Goal: Task Accomplishment & Management: Use online tool/utility

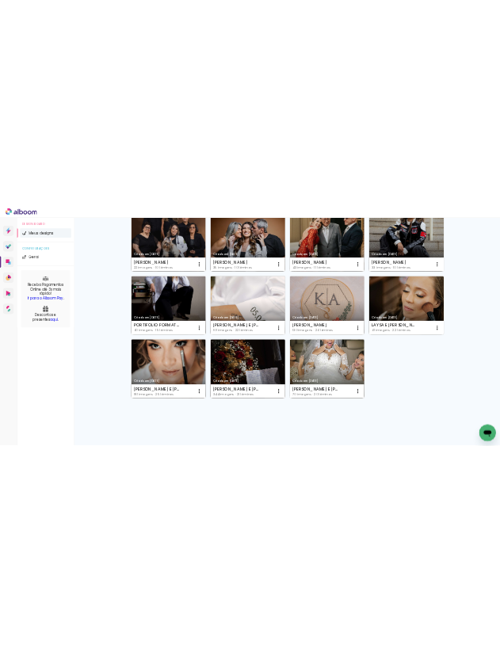
scroll to position [188, 0]
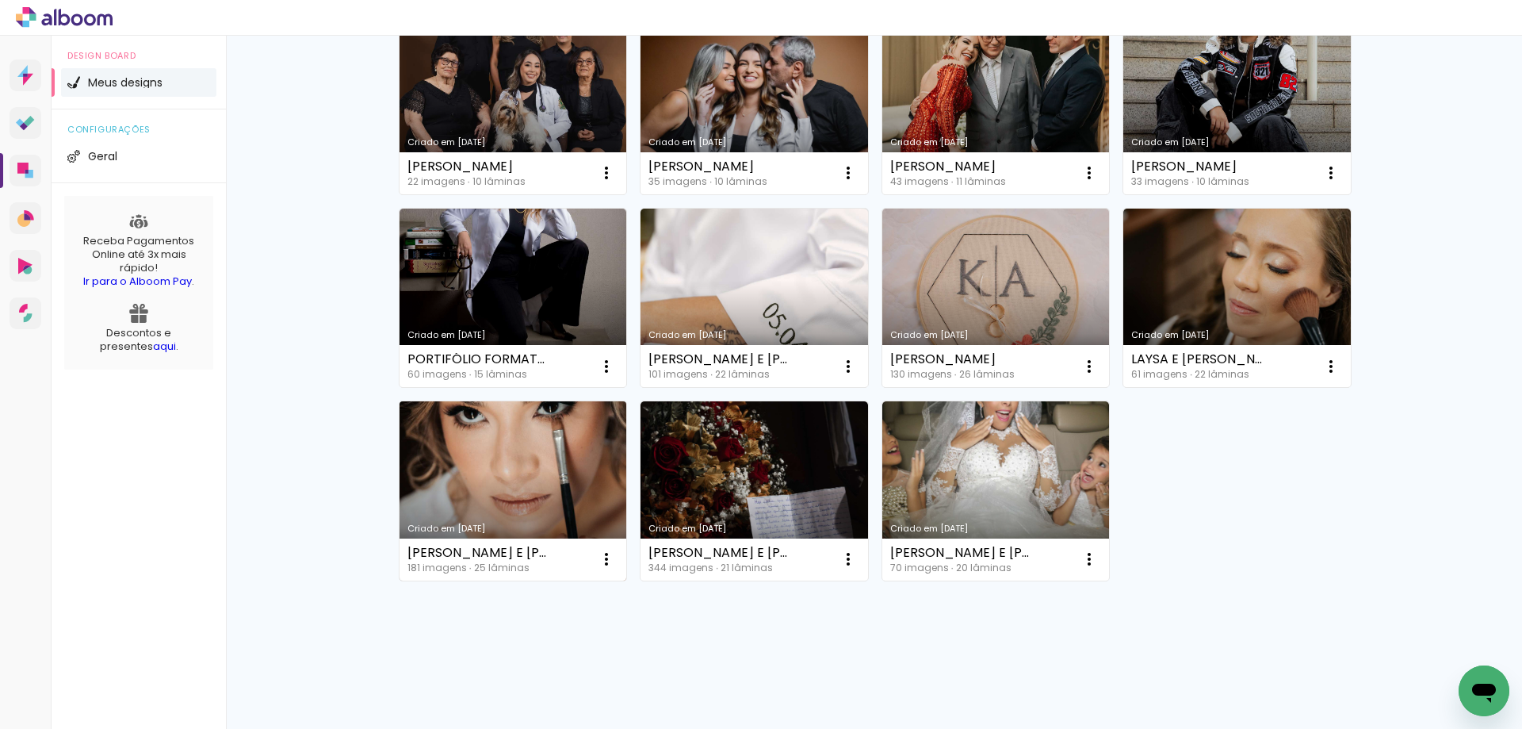
click at [488, 507] on link "Criado em [DATE]" at bounding box center [514, 490] width 228 height 179
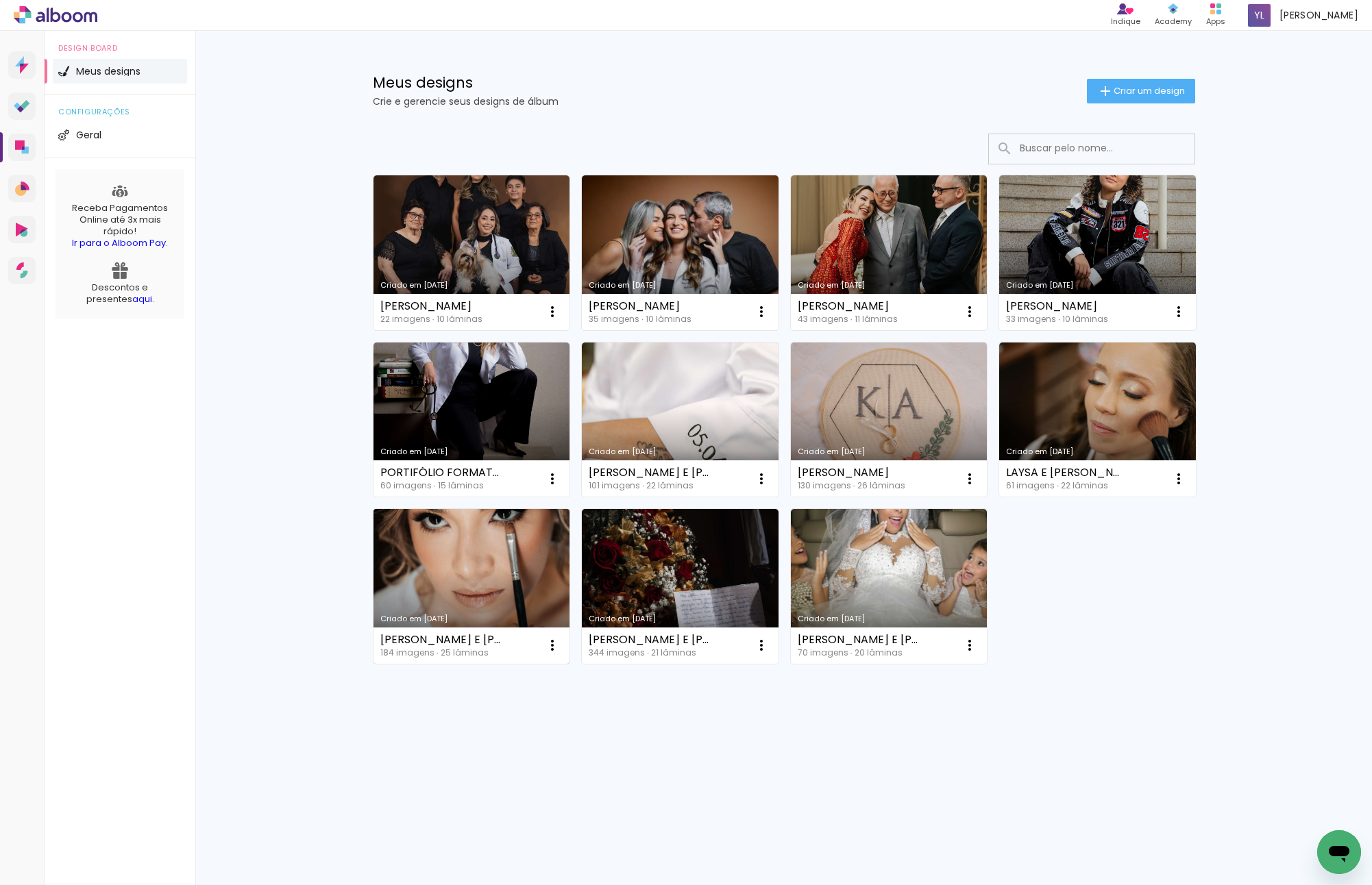
click at [444, 570] on link "Criado em [DATE]" at bounding box center [472, 586] width 197 height 155
